Goal: Task Accomplishment & Management: Complete application form

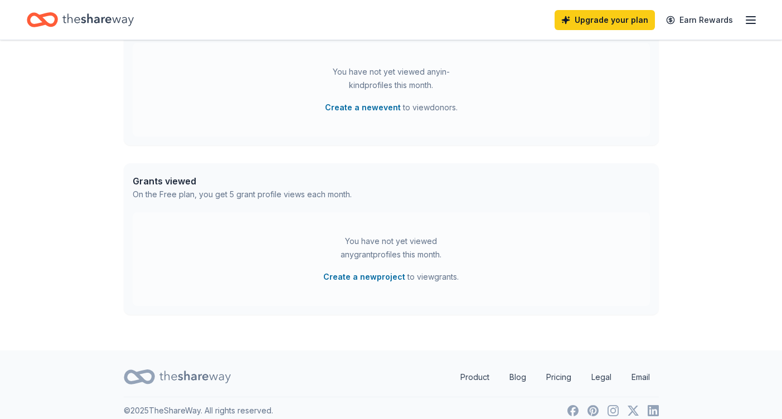
scroll to position [352, 0]
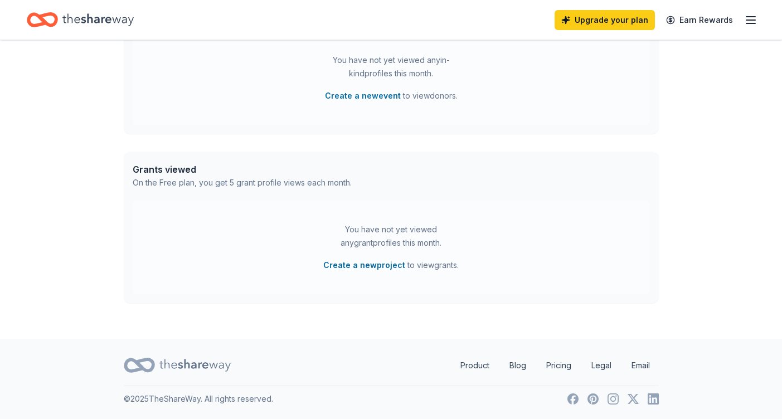
click at [747, 18] on icon "button" at bounding box center [750, 19] width 13 height 13
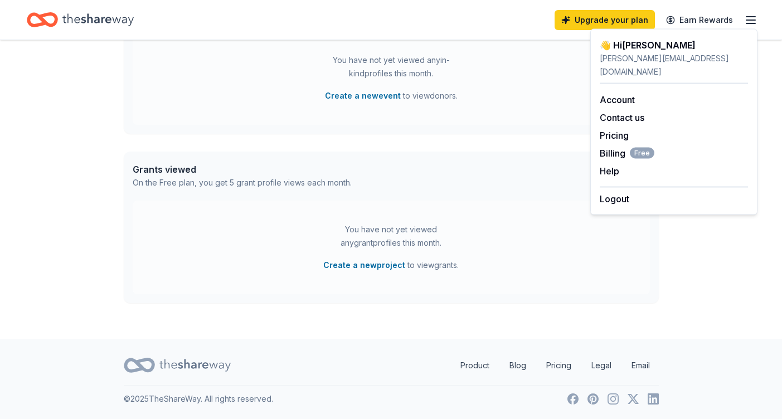
click at [725, 274] on div "👋 Hi [PERSON_NAME] In-Kind Create new event You don't have an active event. Cre…" at bounding box center [391, 13] width 782 height 651
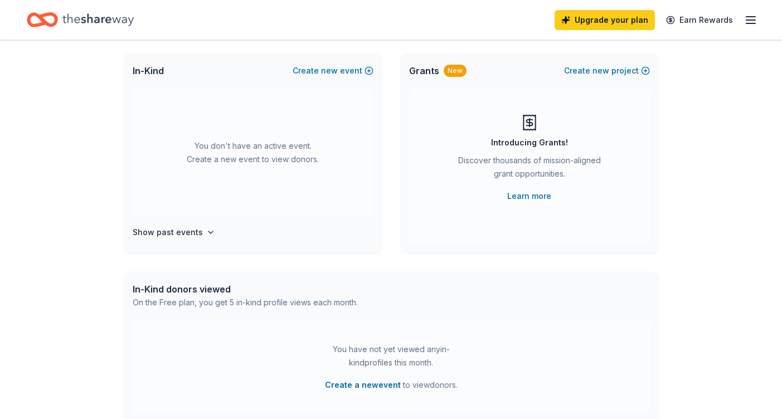
scroll to position [26, 0]
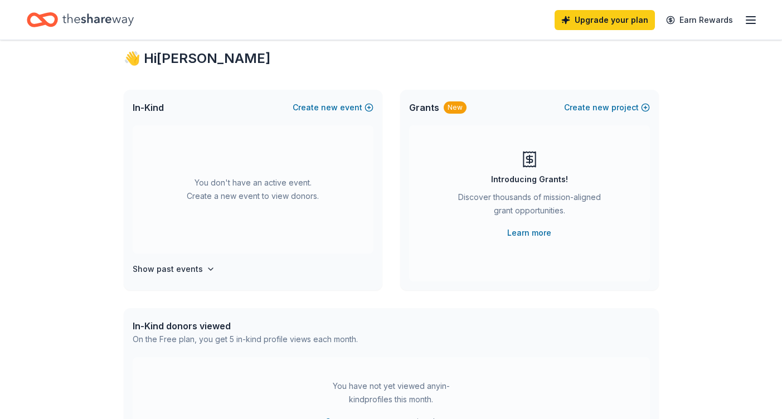
click at [299, 218] on div "You don't have an active event. Create a new event to view donors." at bounding box center [253, 189] width 241 height 128
click at [291, 201] on div "You don't have an active event. Create a new event to view donors." at bounding box center [253, 189] width 241 height 128
click at [280, 182] on div "You don't have an active event. Create a new event to view donors." at bounding box center [253, 189] width 241 height 128
click at [300, 146] on div "You don't have an active event. Create a new event to view donors." at bounding box center [253, 189] width 241 height 128
click at [316, 123] on div "In-Kind Create new event" at bounding box center [253, 108] width 259 height 36
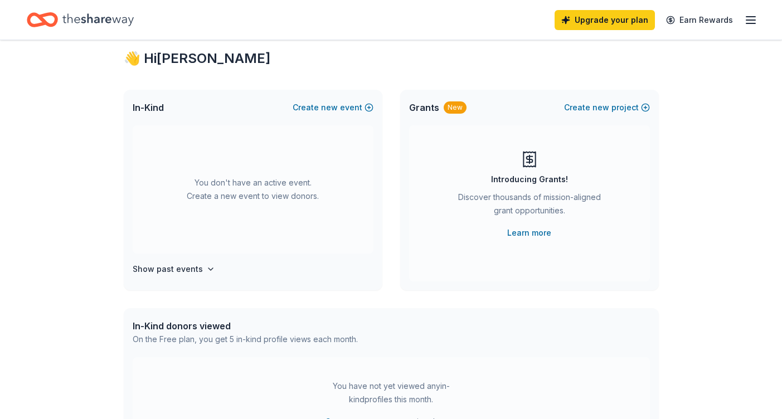
click at [316, 118] on div "In-Kind Create new event" at bounding box center [253, 108] width 259 height 36
click at [321, 107] on button "Create new event" at bounding box center [333, 107] width 81 height 13
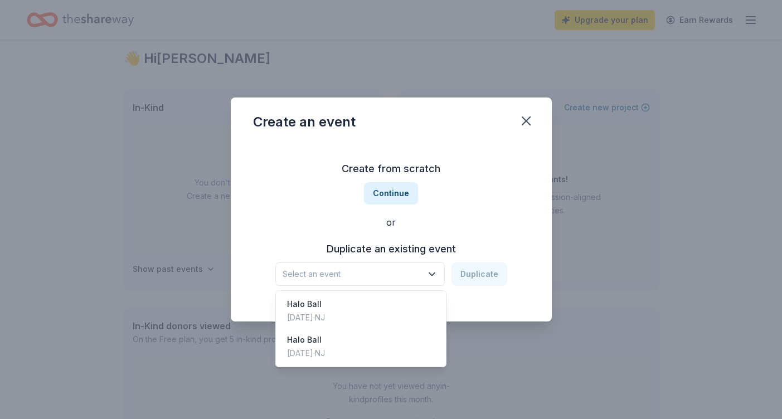
click at [425, 275] on button "Select an event" at bounding box center [359, 274] width 169 height 23
click at [401, 305] on div "Halo Ball [DATE] · [GEOGRAPHIC_DATA]" at bounding box center [361, 311] width 166 height 36
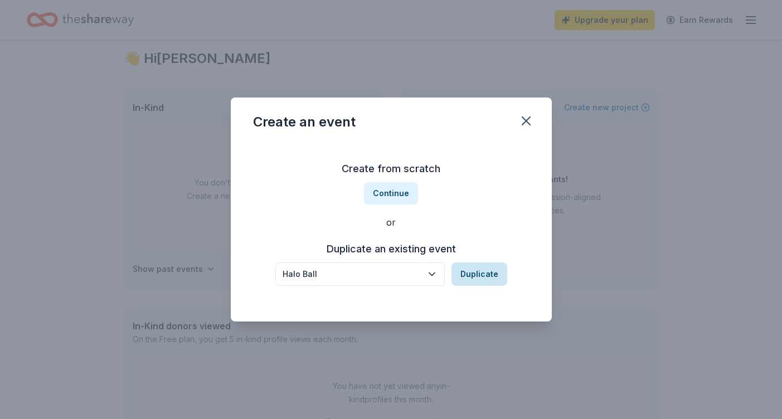
click at [483, 276] on button "Duplicate" at bounding box center [480, 274] width 56 height 23
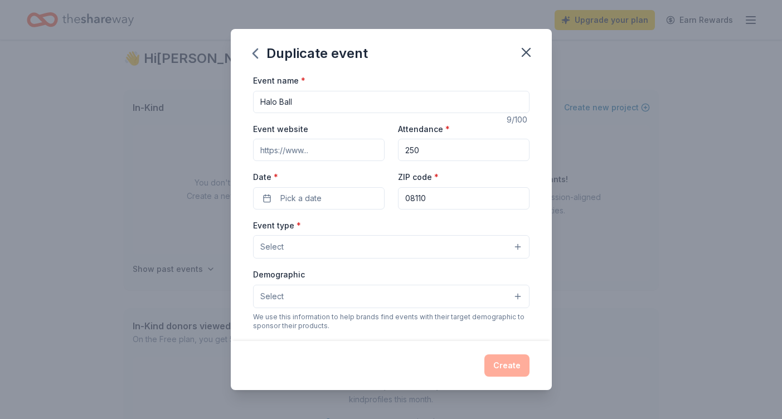
click at [426, 149] on input "250" at bounding box center [464, 150] width 132 height 22
type input "300"
click at [328, 196] on button "Pick a date" at bounding box center [319, 198] width 132 height 22
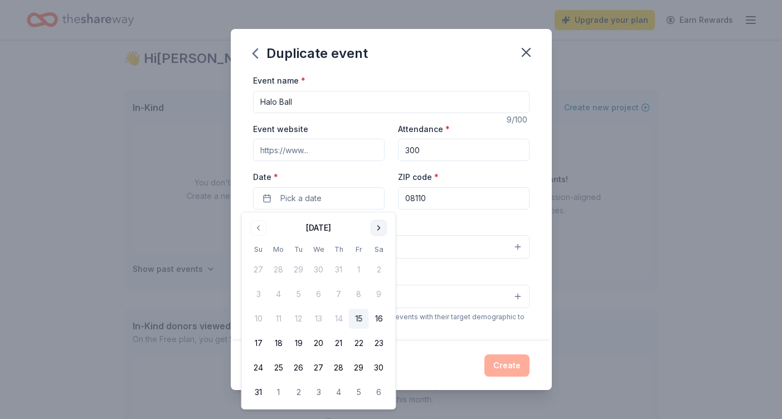
click at [382, 231] on button "Go to next month" at bounding box center [379, 228] width 16 height 16
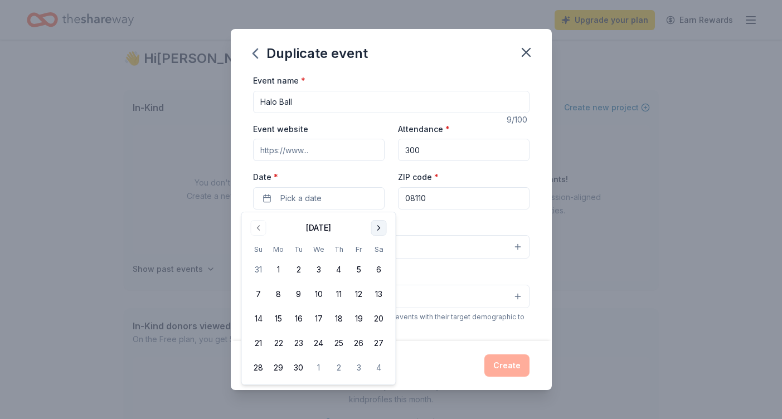
click at [382, 231] on button "Go to next month" at bounding box center [379, 228] width 16 height 16
click at [382, 230] on button "Go to next month" at bounding box center [379, 228] width 16 height 16
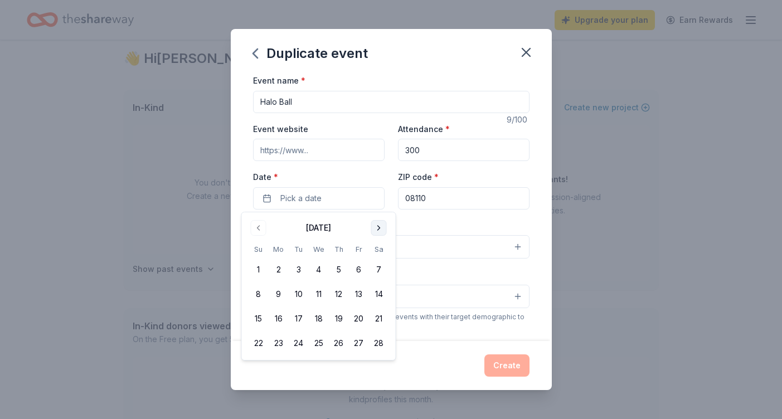
click at [382, 230] on button "Go to next month" at bounding box center [379, 228] width 16 height 16
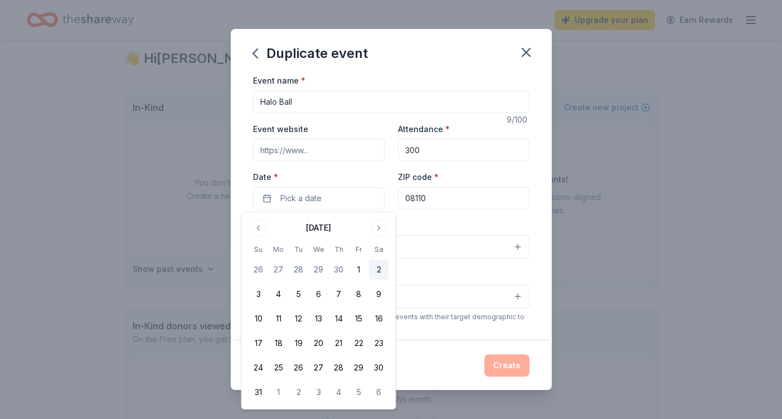
click at [379, 271] on button "2" at bounding box center [379, 270] width 20 height 20
click at [453, 225] on div "Event type * Select" at bounding box center [391, 239] width 276 height 41
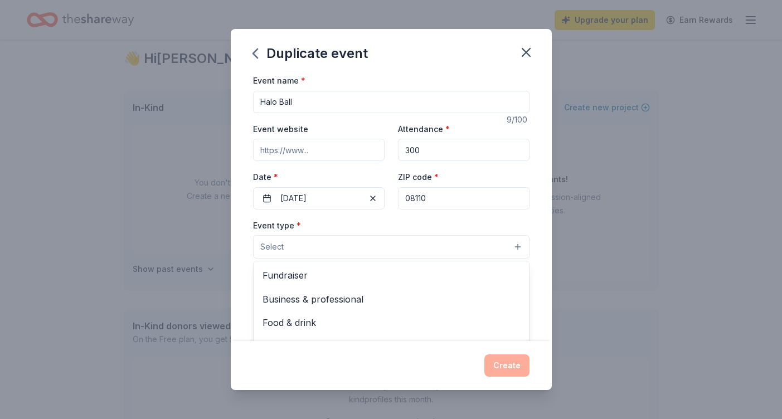
click at [520, 246] on button "Select" at bounding box center [391, 246] width 276 height 23
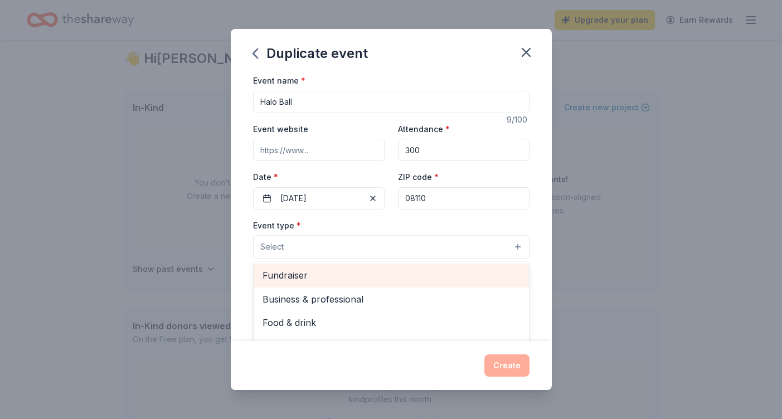
click at [474, 273] on span "Fundraiser" at bounding box center [392, 275] width 258 height 14
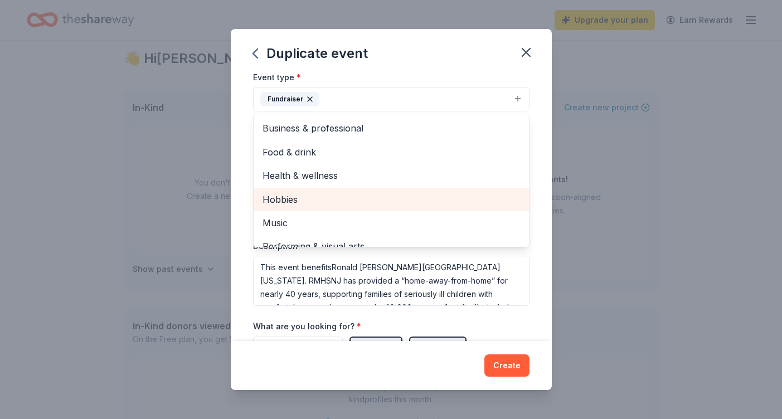
scroll to position [117, 0]
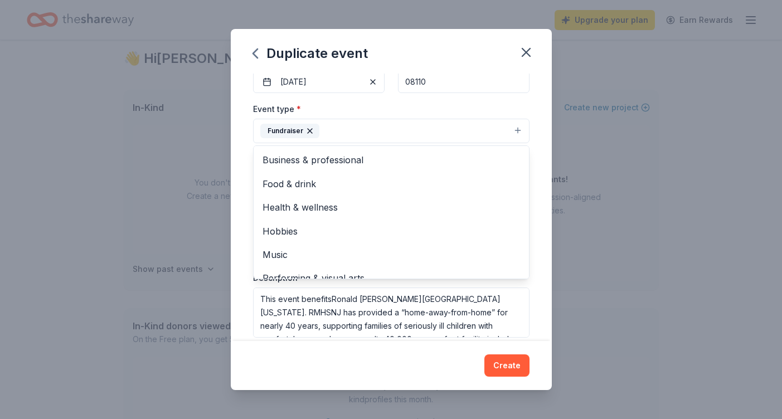
click at [547, 132] on div "Event name * Halo Ball 9 /100 Event website Attendance * 300 Date * [DATE] ZIP …" at bounding box center [391, 208] width 321 height 268
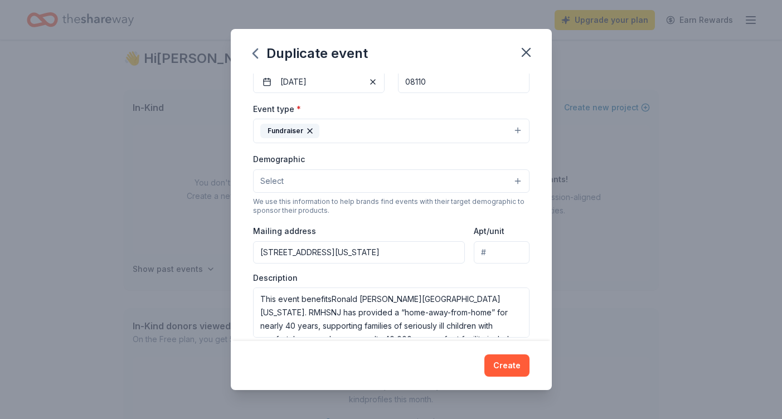
click at [502, 176] on button "Select" at bounding box center [391, 180] width 276 height 23
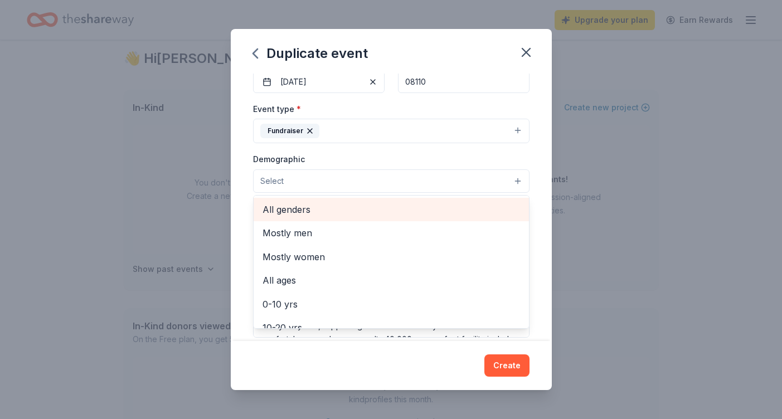
click at [460, 206] on span "All genders" at bounding box center [392, 209] width 258 height 14
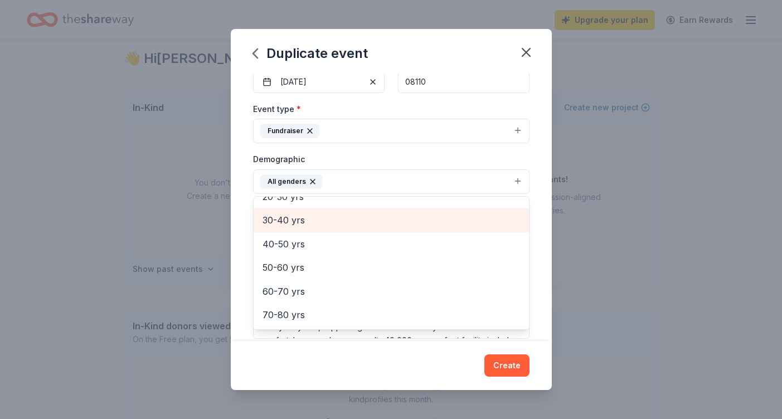
scroll to position [156, 0]
click at [349, 224] on span "40-50 yrs" at bounding box center [392, 221] width 258 height 14
click at [348, 222] on span "30-40 yrs" at bounding box center [392, 221] width 258 height 14
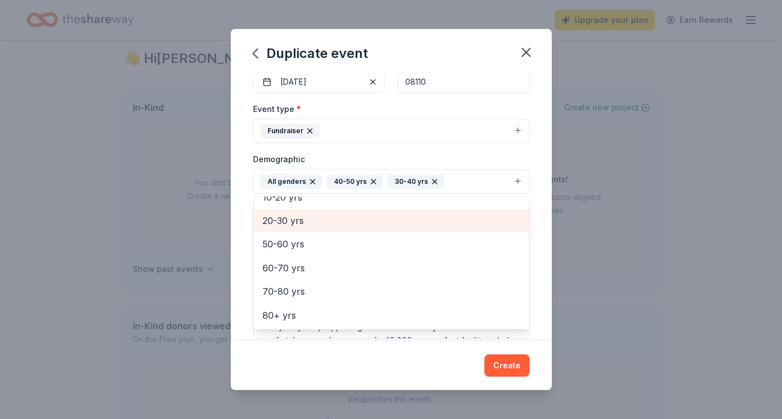
click at [348, 222] on span "20-30 yrs" at bounding box center [392, 221] width 258 height 14
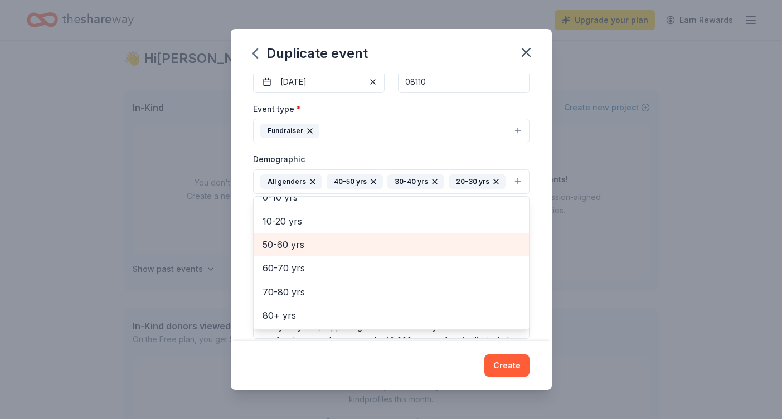
click at [333, 250] on span "50-60 yrs" at bounding box center [392, 244] width 258 height 14
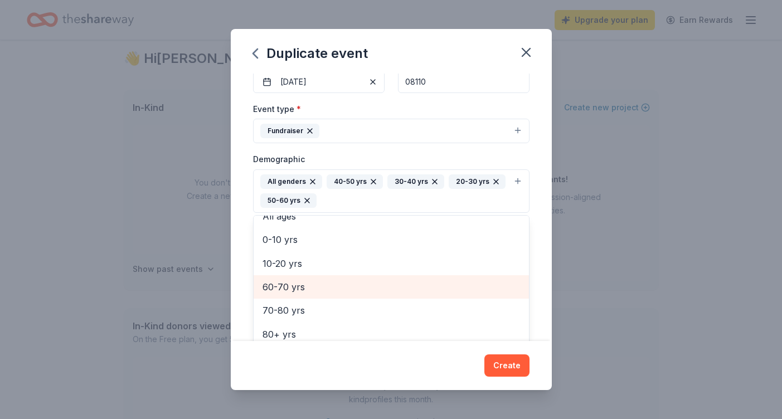
click at [320, 287] on span "60-70 yrs" at bounding box center [392, 287] width 258 height 14
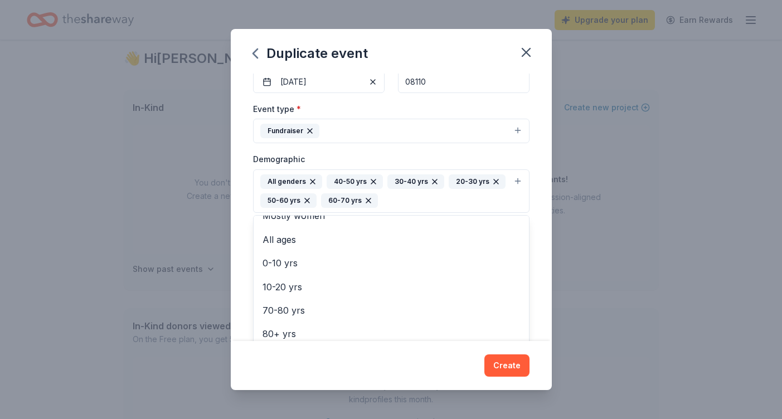
click at [554, 272] on div "Duplicate event Event name * Halo Ball 9 /100 Event website Attendance * 300 Da…" at bounding box center [391, 209] width 782 height 419
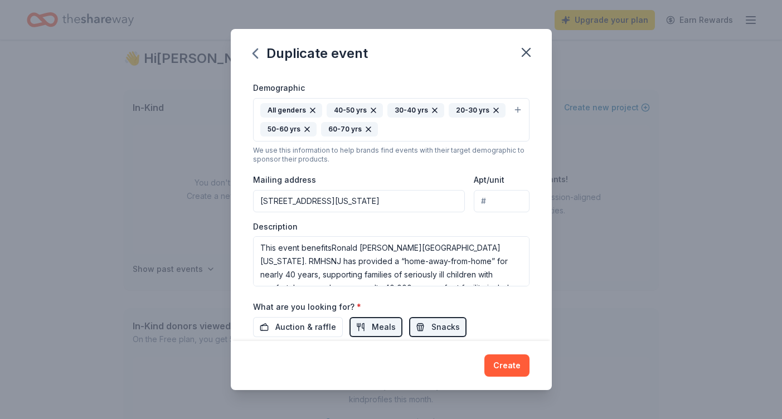
scroll to position [190, 0]
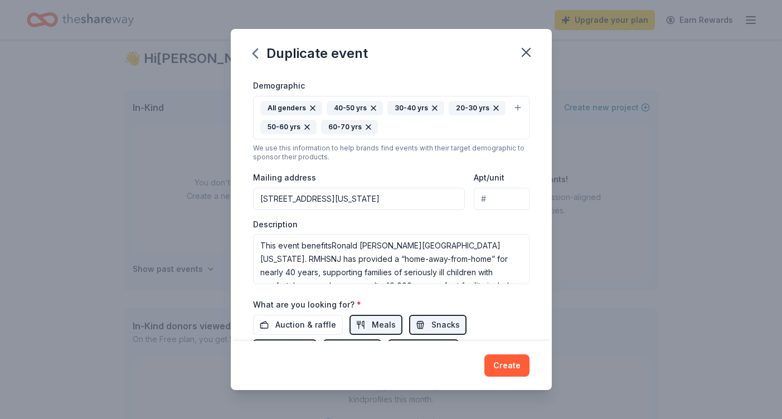
click at [405, 196] on input "[STREET_ADDRESS][US_STATE]" at bounding box center [359, 199] width 212 height 22
click at [379, 200] on input "Mailing address" at bounding box center [359, 199] width 212 height 22
type input "[STREET_ADDRESS]"
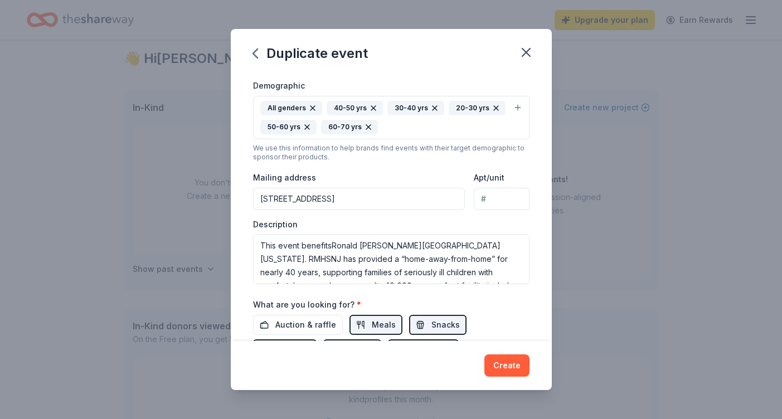
click at [372, 173] on div "Mailing address [STREET_ADDRESS]" at bounding box center [359, 191] width 212 height 40
click at [369, 202] on input "[STREET_ADDRESS]" at bounding box center [359, 199] width 212 height 22
click at [389, 178] on div "Mailing address [STREET_ADDRESS]" at bounding box center [359, 191] width 212 height 40
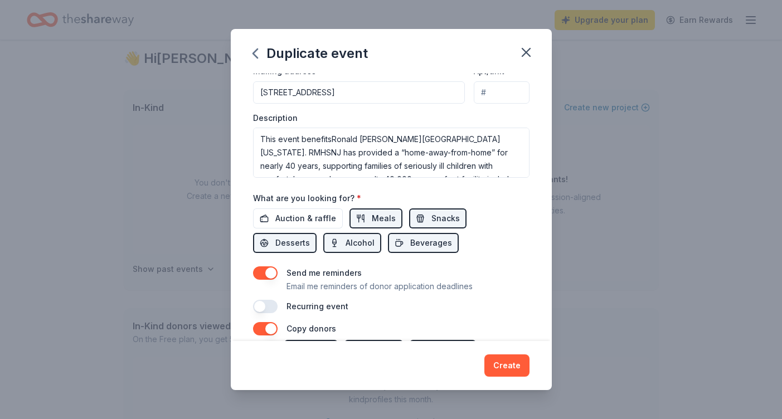
scroll to position [297, 0]
click at [313, 218] on span "Auction & raffle" at bounding box center [305, 217] width 61 height 13
click at [310, 216] on span "Auction & raffle" at bounding box center [305, 217] width 61 height 13
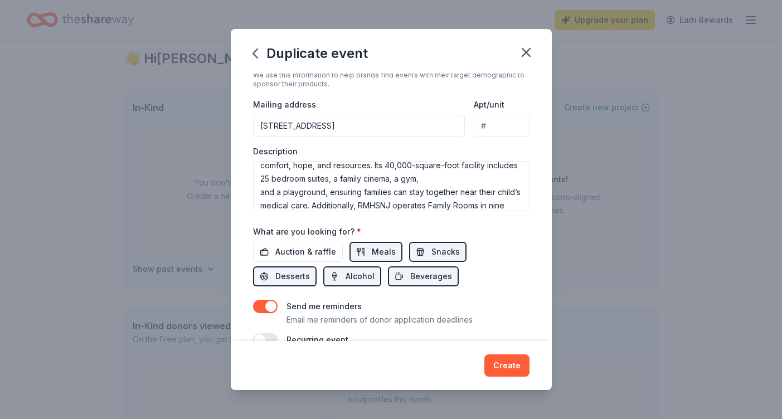
scroll to position [50, 0]
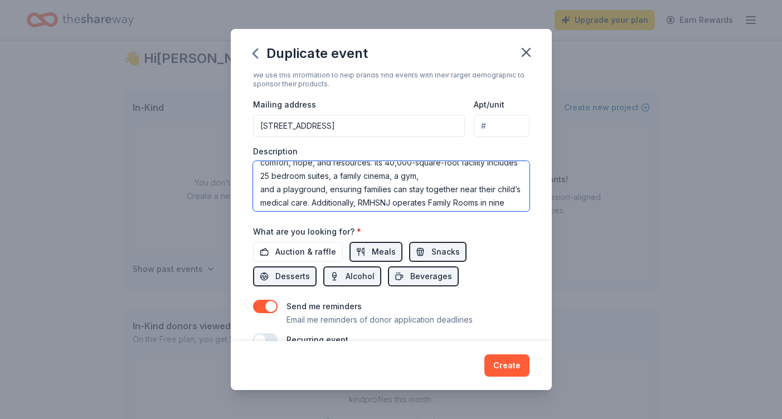
click at [261, 191] on textarea "This event benefitsRonald [PERSON_NAME][GEOGRAPHIC_DATA][US_STATE]. RMHSNJ has …" at bounding box center [391, 186] width 276 height 50
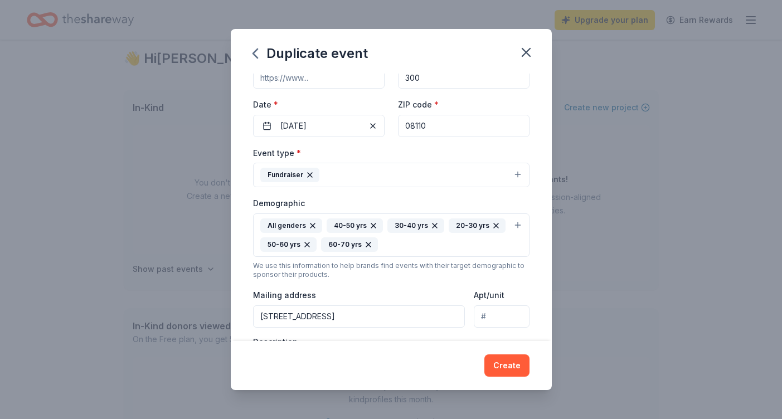
scroll to position [0, 0]
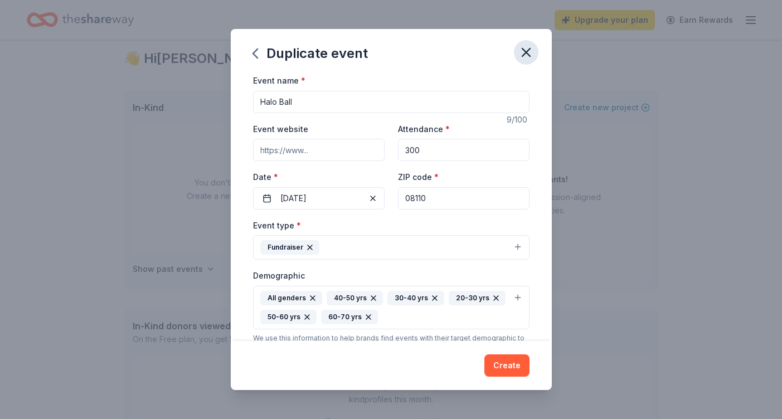
type textarea "This event benefitsRonald [PERSON_NAME][GEOGRAPHIC_DATA][US_STATE]. RMHSNJ has …"
click at [527, 49] on icon "button" at bounding box center [526, 53] width 16 height 16
